Goal: Use online tool/utility: Utilize a website feature to perform a specific function

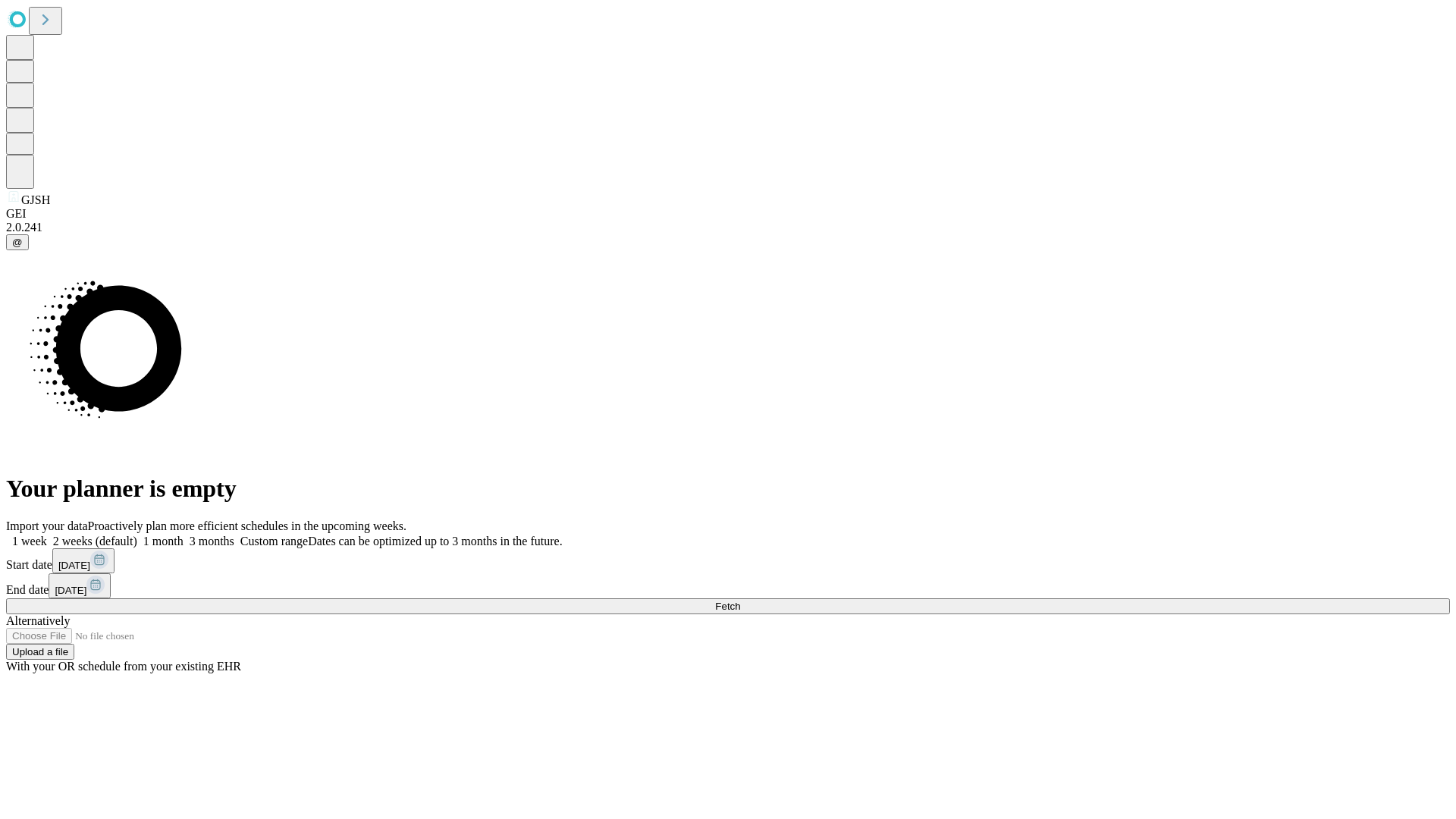
click at [740, 601] on span "Fetch" at bounding box center [728, 606] width 25 height 11
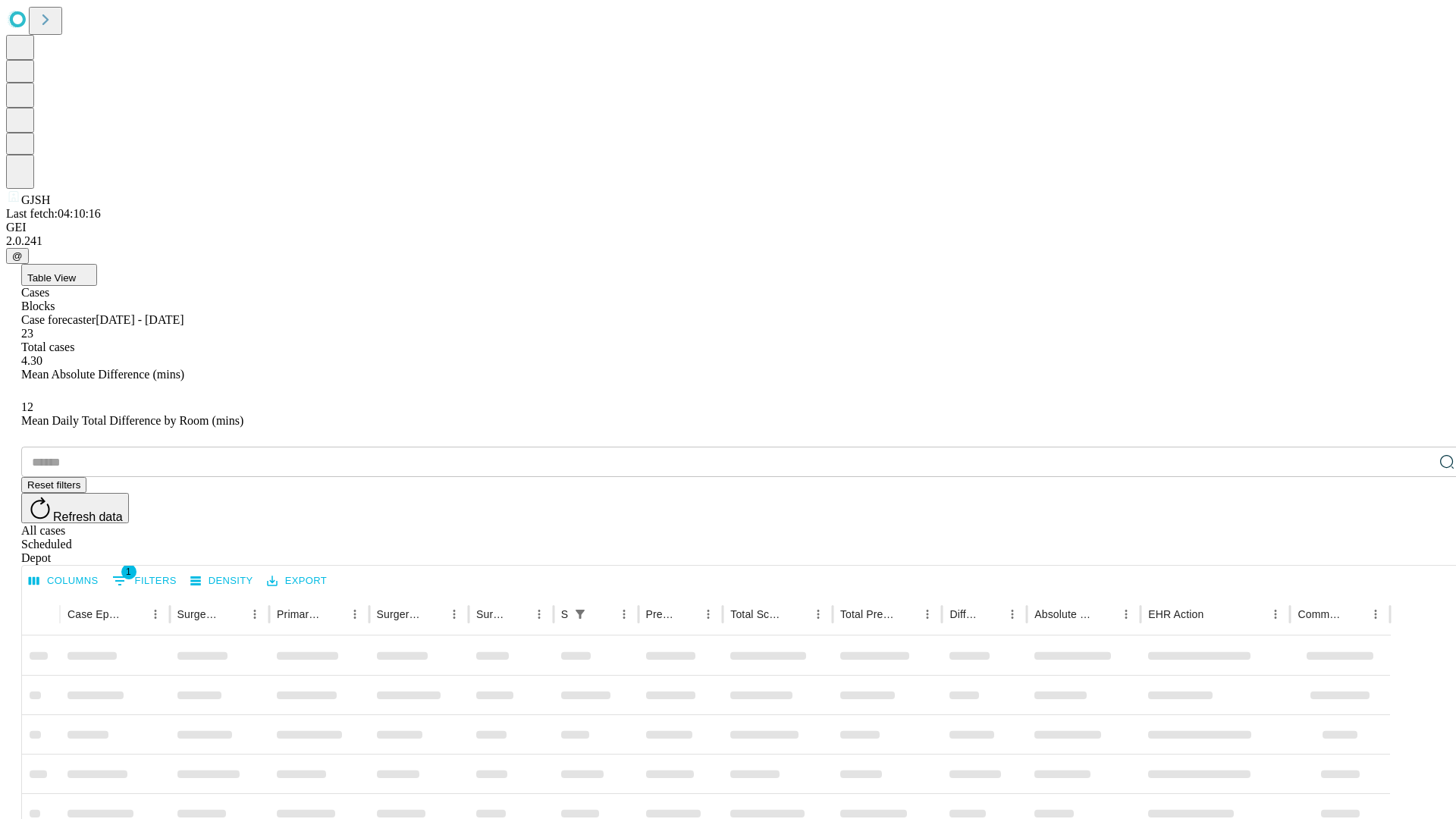
click at [76, 272] on span "Table View" at bounding box center [52, 278] width 49 height 11
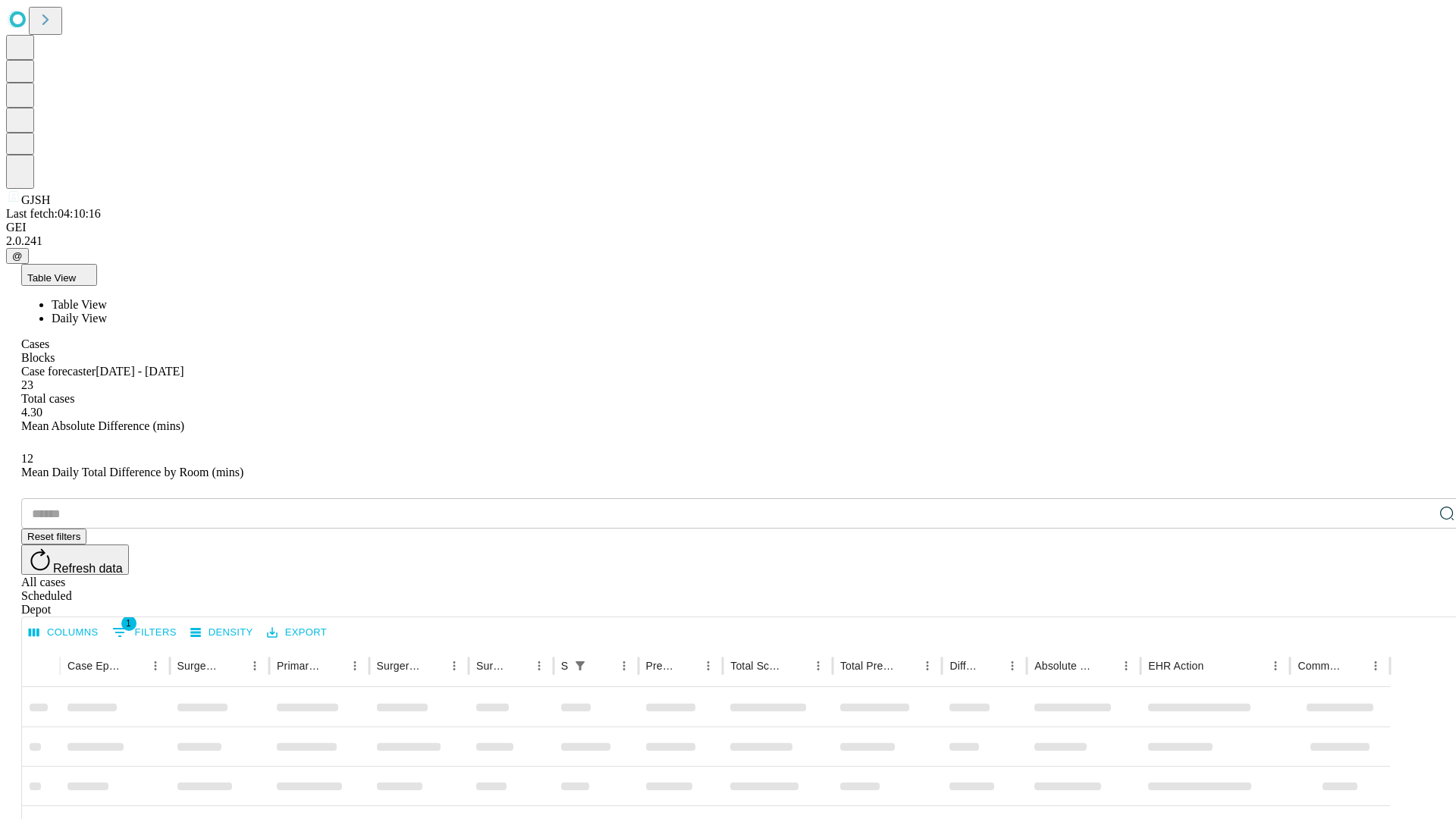
click at [107, 311] on span "Daily View" at bounding box center [80, 317] width 56 height 12
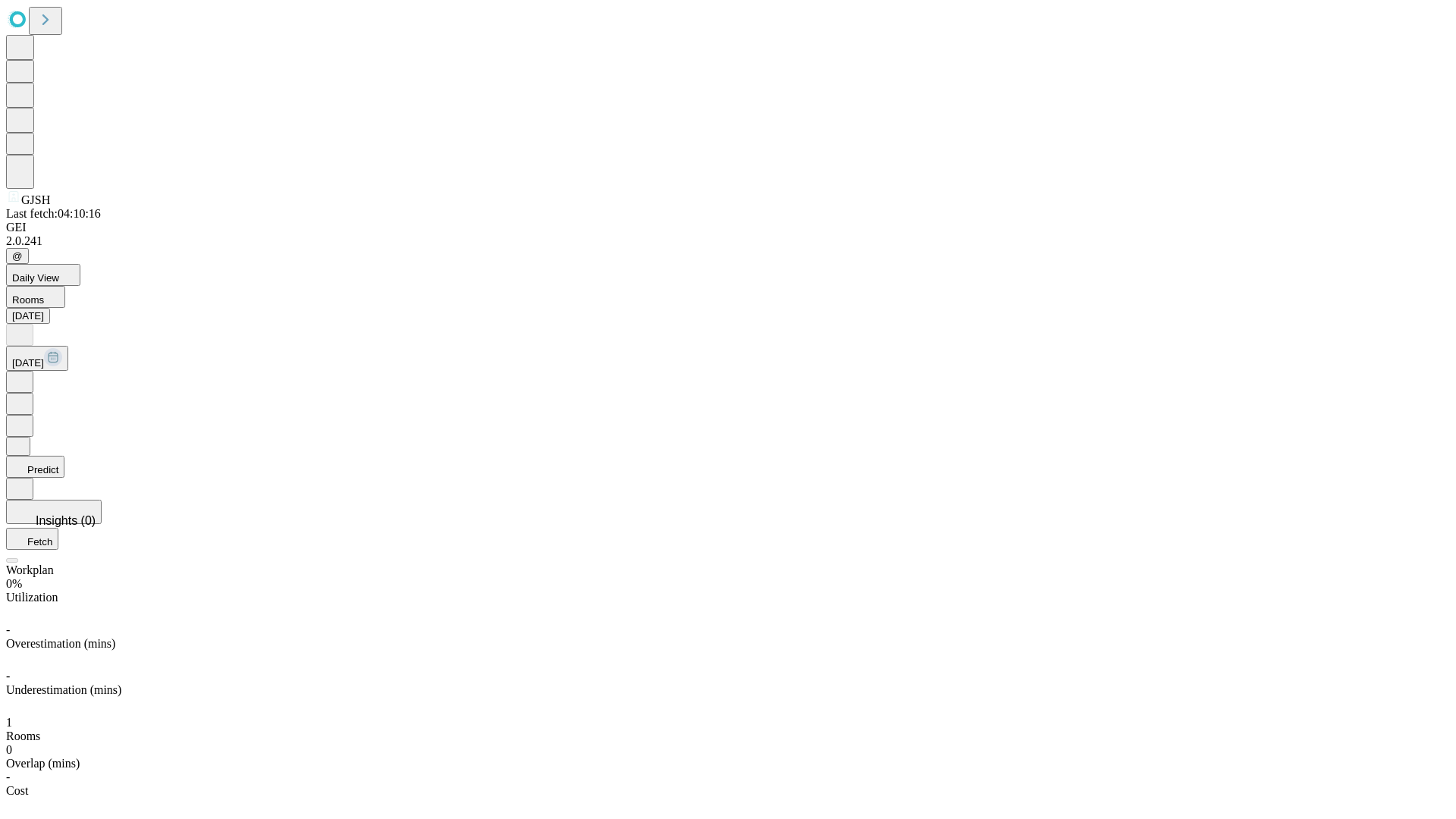
click at [64, 456] on button "Predict" at bounding box center [34, 466] width 58 height 22
